Goal: Register for event/course

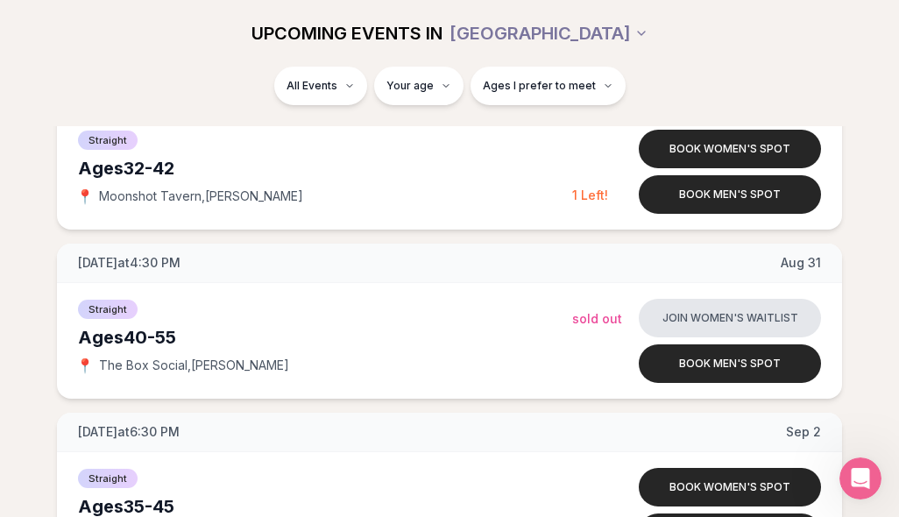
scroll to position [3682, 0]
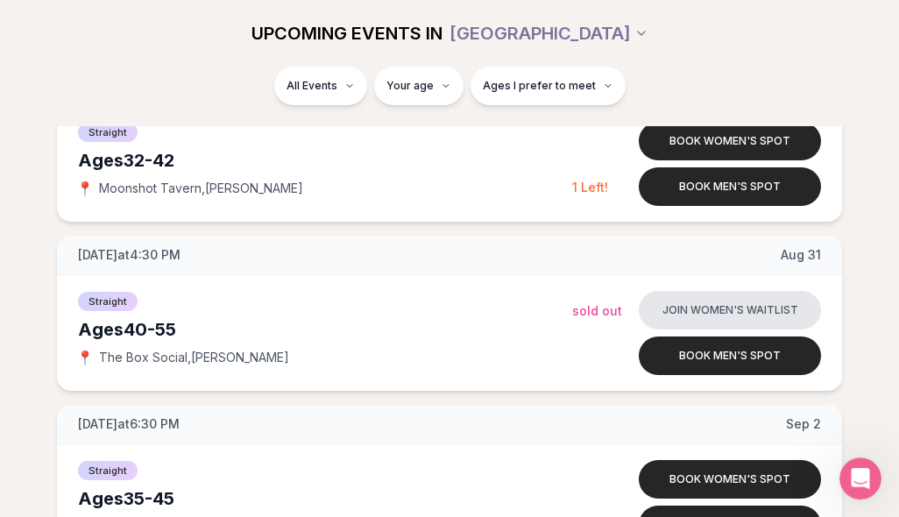
click at [726, 313] on button "Join women's waitlist" at bounding box center [730, 310] width 182 height 39
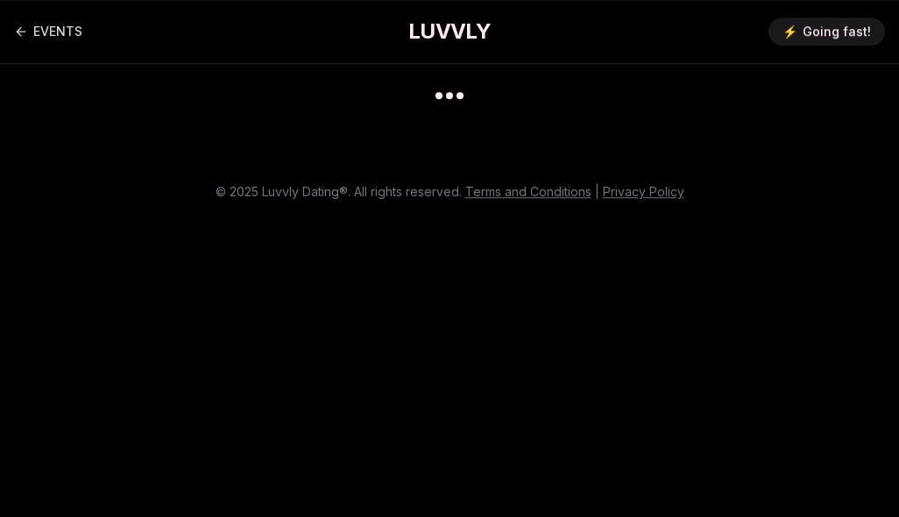
scroll to position [13, 0]
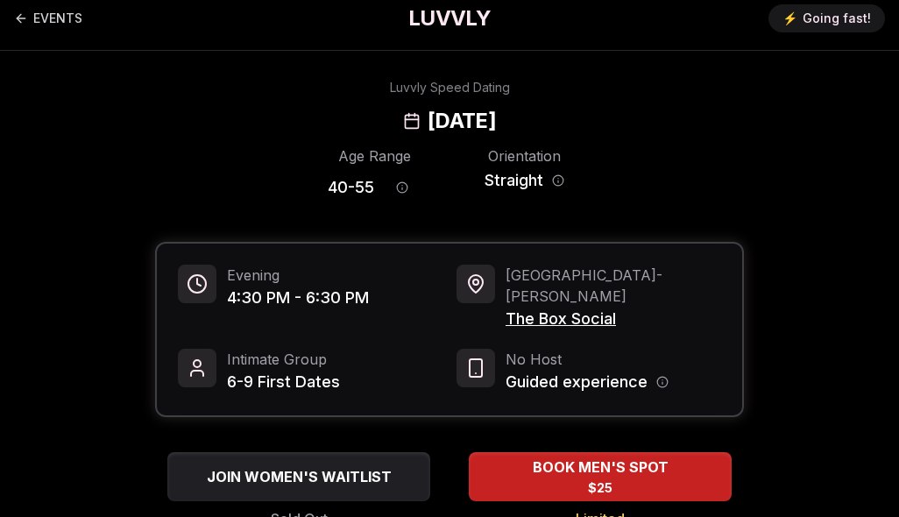
click at [331, 466] on span "JOIN WOMEN'S WAITLIST" at bounding box center [299, 476] width 192 height 21
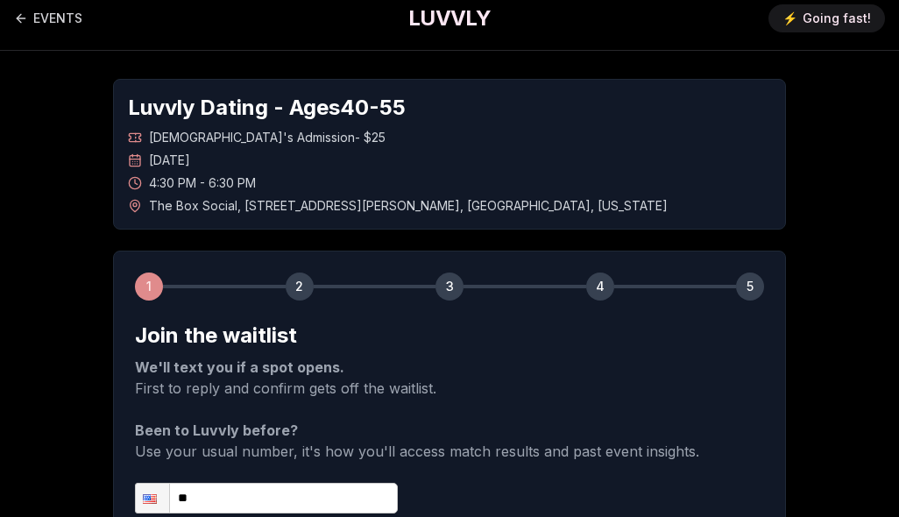
click at [288, 499] on input "**" at bounding box center [266, 498] width 263 height 31
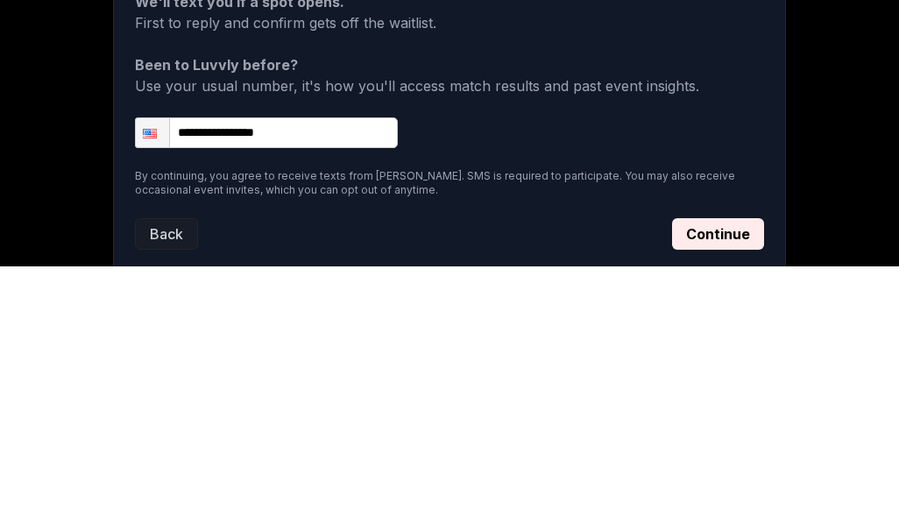
type input "**********"
click at [713, 470] on button "Continue" at bounding box center [718, 486] width 92 height 32
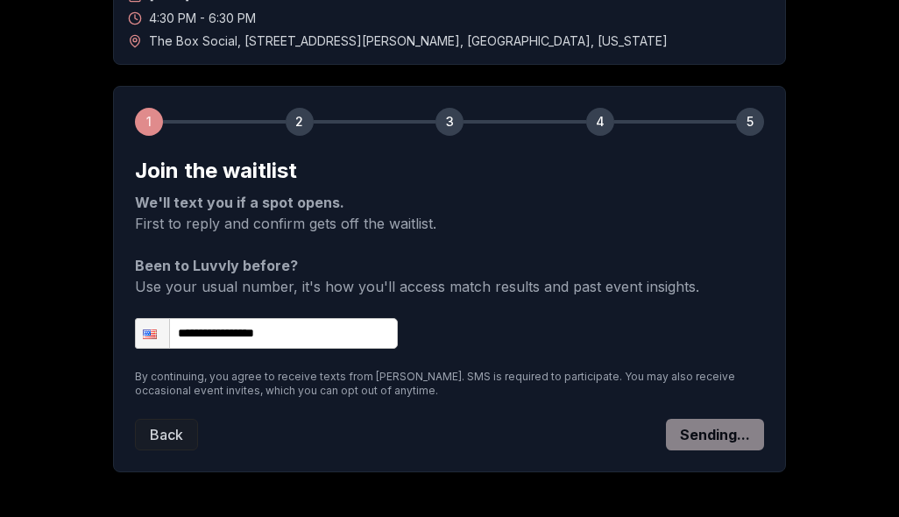
scroll to position [123, 0]
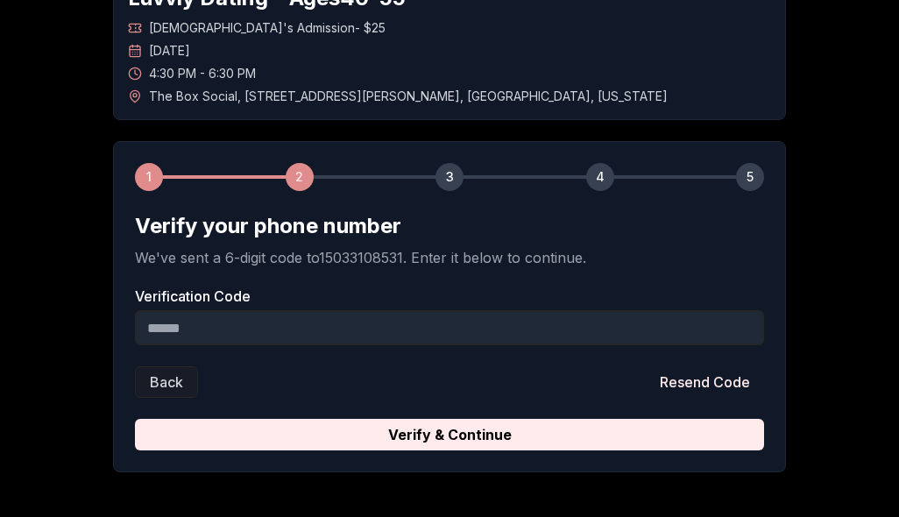
click at [405, 326] on input "Verification Code" at bounding box center [449, 327] width 629 height 35
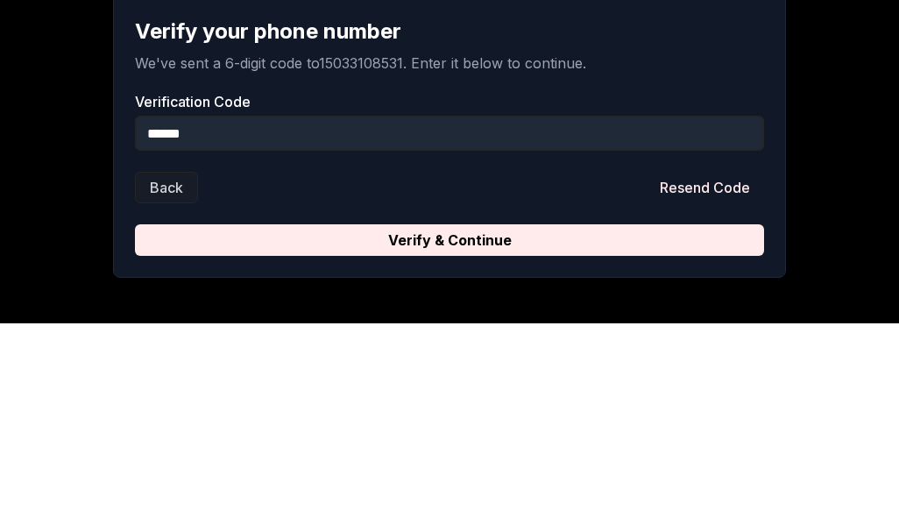
type input "******"
click at [400, 419] on button "Verify & Continue" at bounding box center [449, 435] width 629 height 32
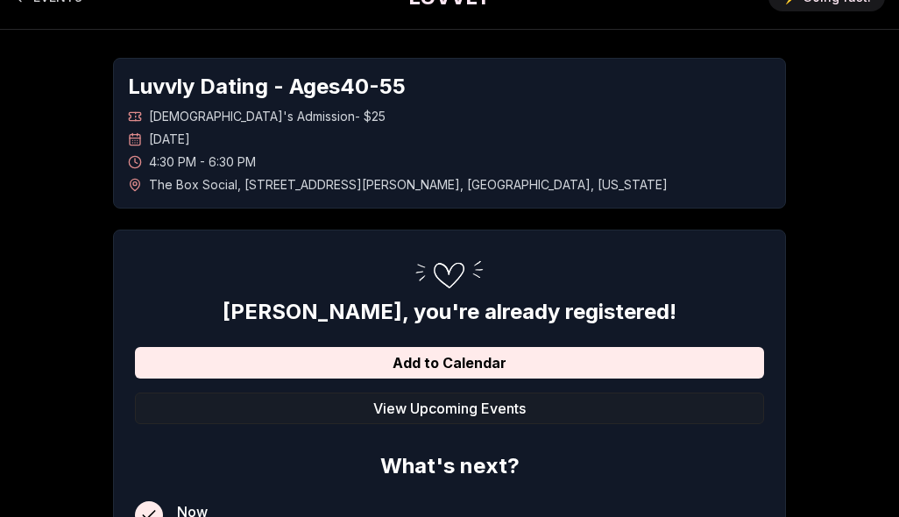
scroll to position [0, 0]
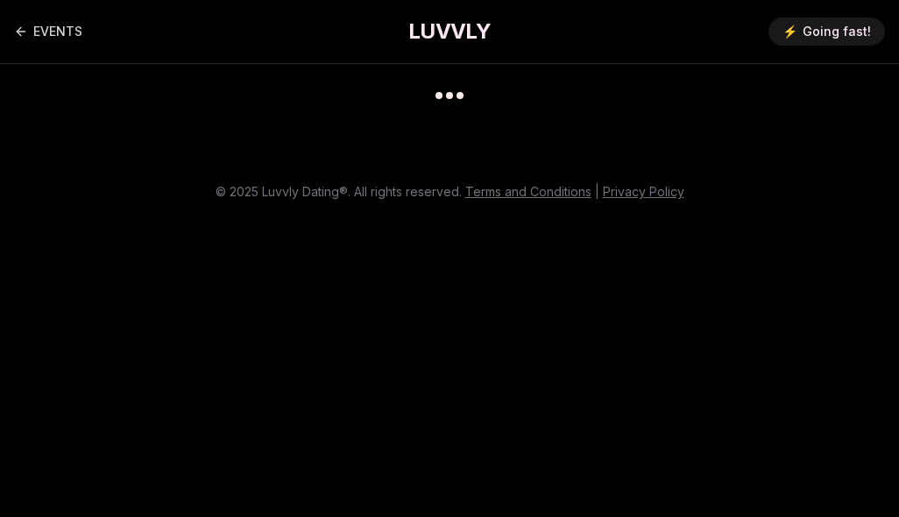
scroll to position [84, 0]
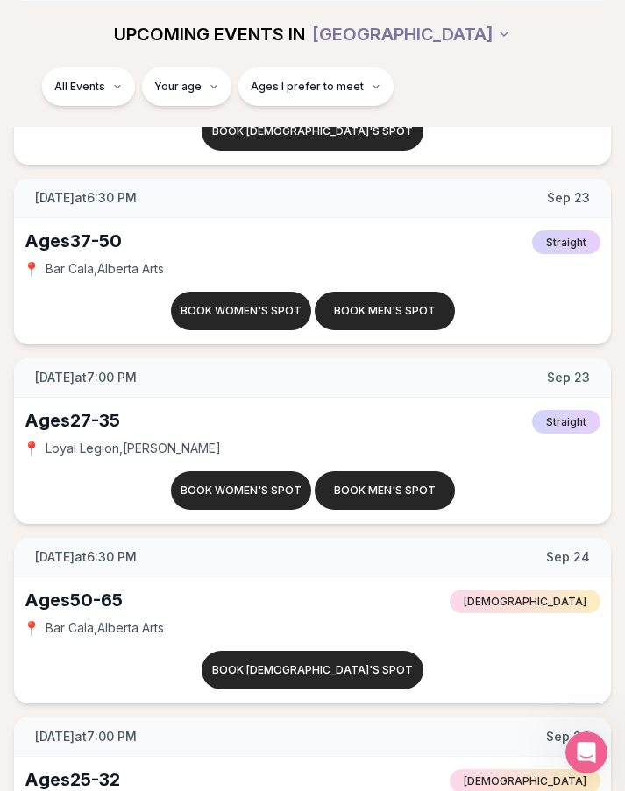
scroll to position [8393, 0]
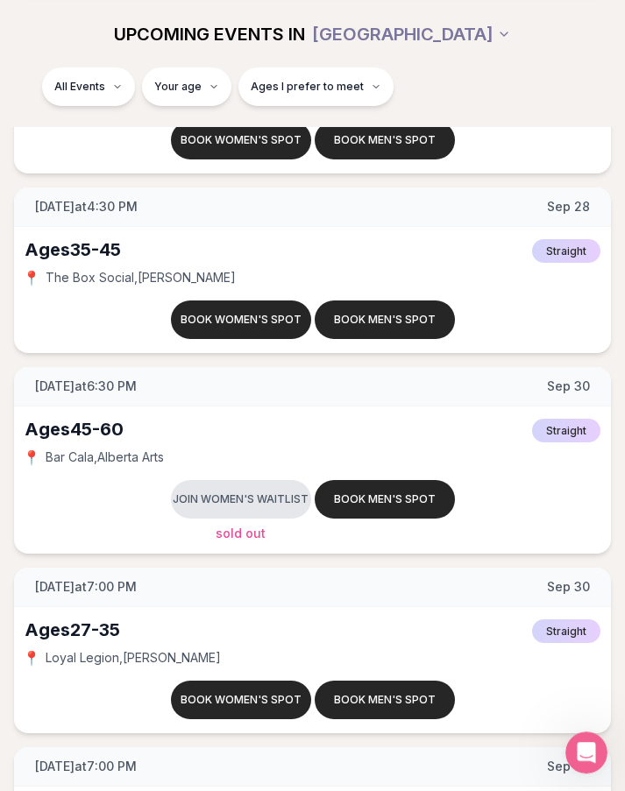
scroll to position [9606, 0]
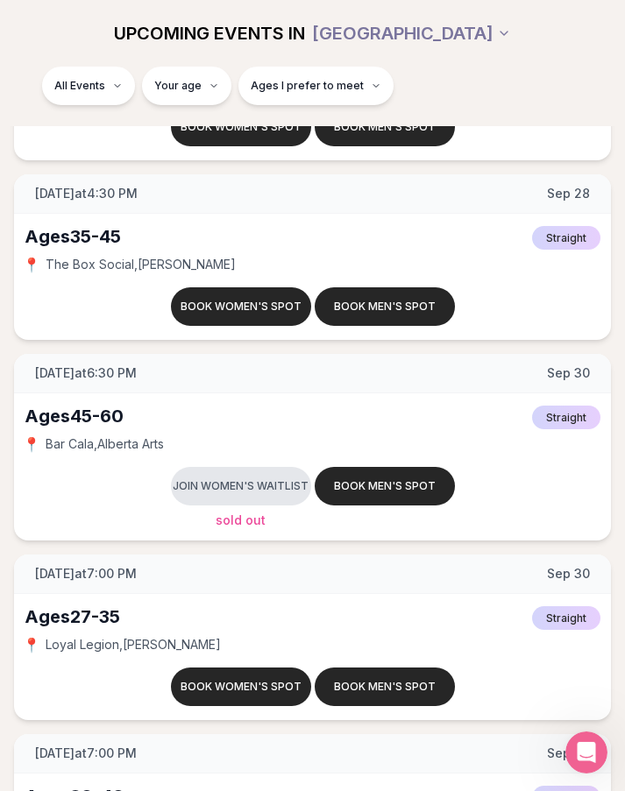
click at [243, 480] on button "Join women's waitlist" at bounding box center [241, 486] width 140 height 39
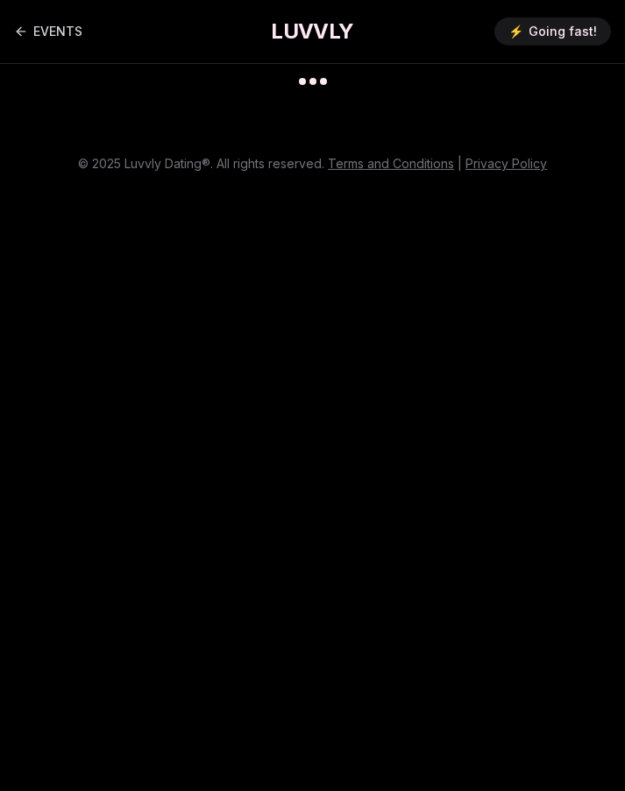
scroll to position [13, 0]
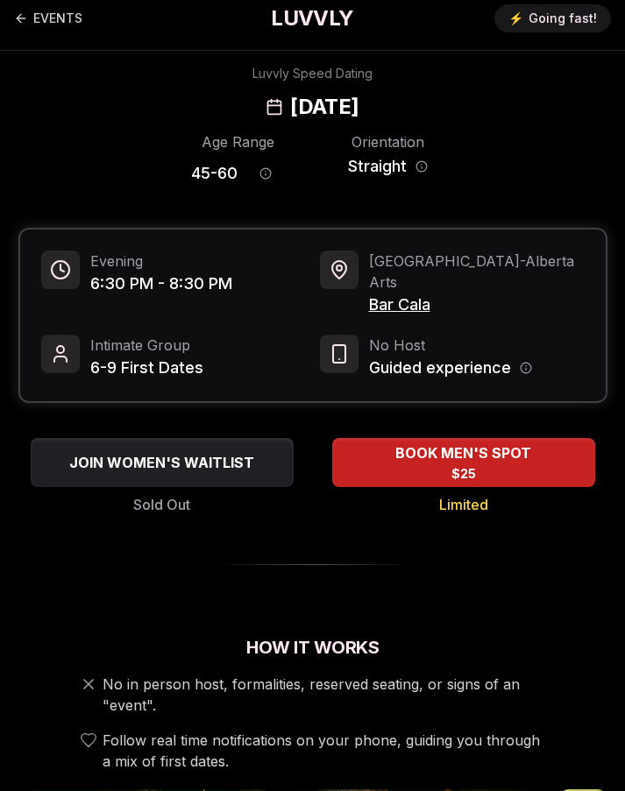
click at [209, 452] on span "JOIN WOMEN'S WAITLIST" at bounding box center [162, 462] width 192 height 21
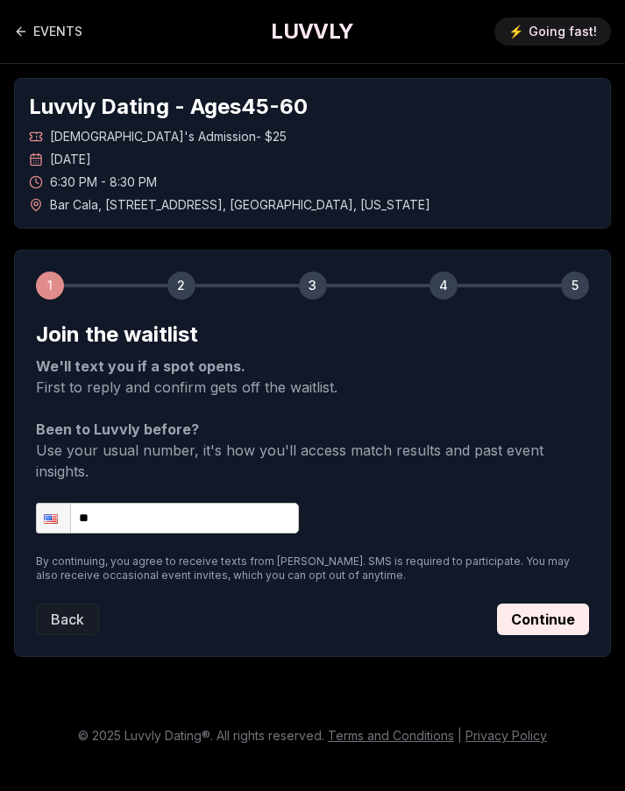
click at [243, 503] on input "**" at bounding box center [167, 518] width 263 height 31
type input "**********"
click at [547, 516] on button "Continue" at bounding box center [543, 620] width 92 height 32
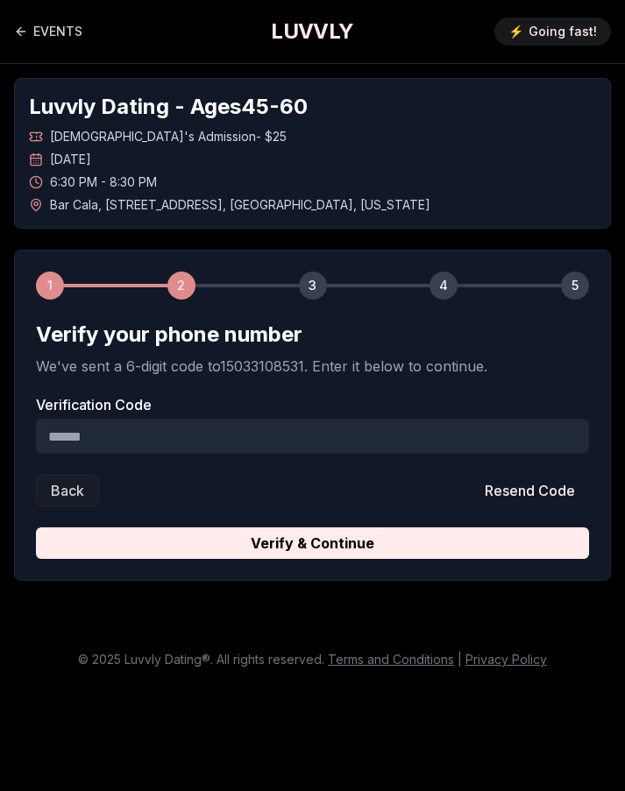
click at [285, 431] on input "Verification Code" at bounding box center [312, 436] width 553 height 35
type input "******"
click at [314, 516] on button "Verify & Continue" at bounding box center [312, 543] width 553 height 32
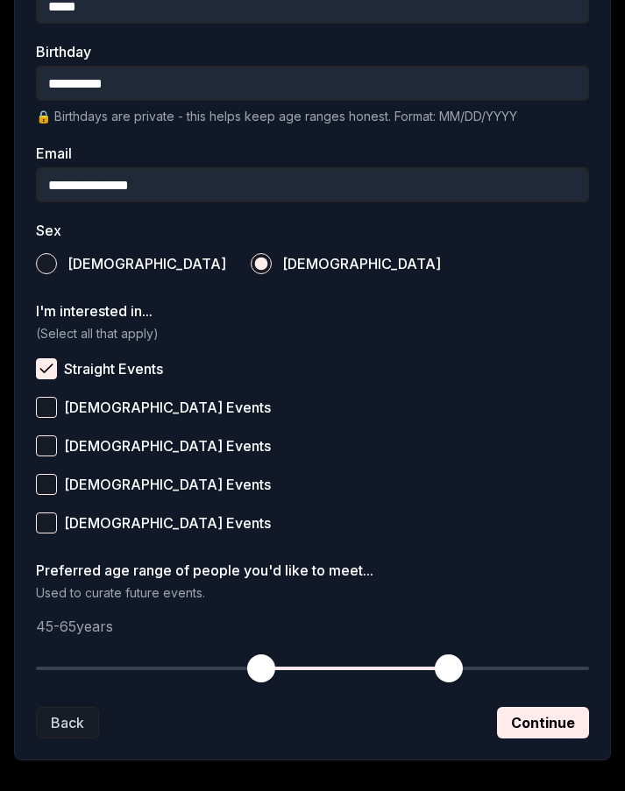
scroll to position [500, 0]
click at [540, 516] on button "Continue" at bounding box center [543, 723] width 92 height 32
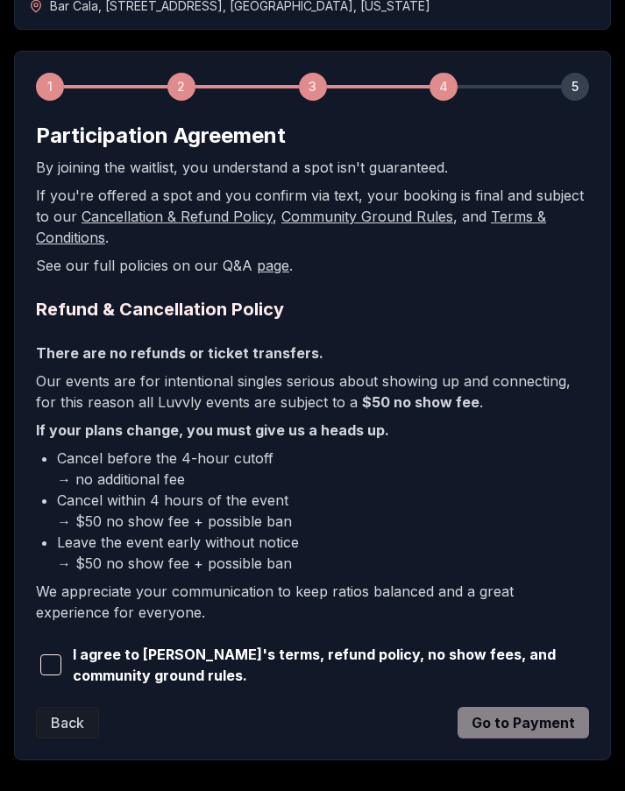
scroll to position [199, 0]
click at [42, 516] on span "button" at bounding box center [50, 665] width 21 height 21
click at [522, 516] on button "Go to Payment" at bounding box center [522, 723] width 131 height 32
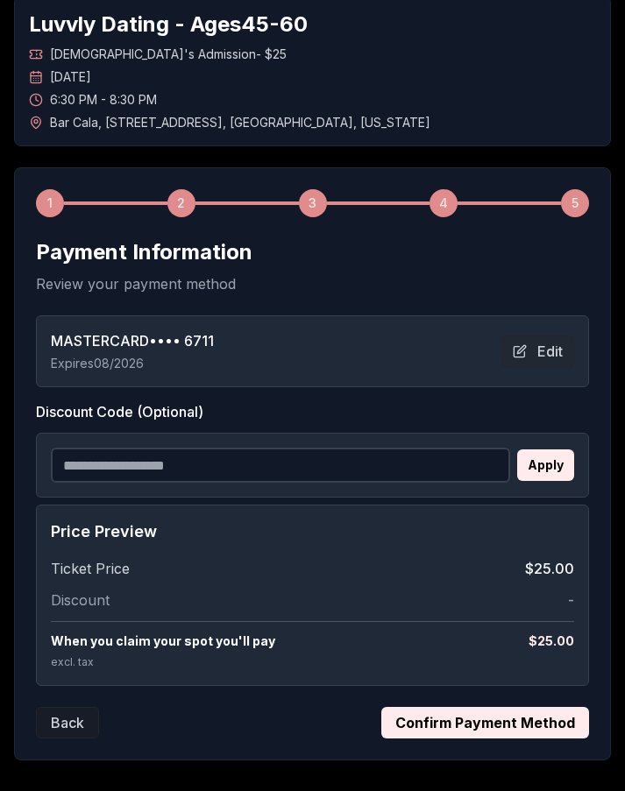
click at [471, 516] on button "Confirm Payment Method" at bounding box center [485, 723] width 208 height 32
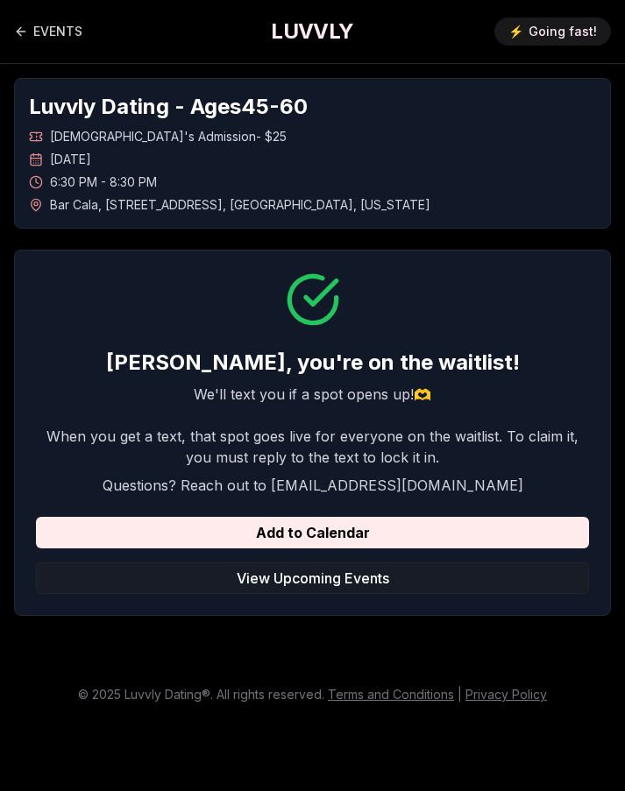
scroll to position [13, 0]
click at [29, 22] on link "EVENTS" at bounding box center [48, 31] width 68 height 35
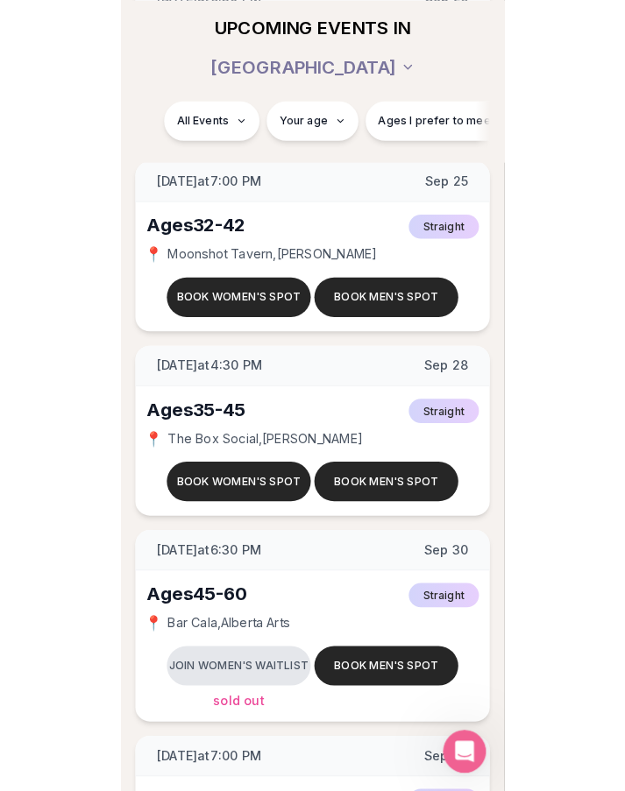
scroll to position [9500, 0]
